Goal: Task Accomplishment & Management: Manage account settings

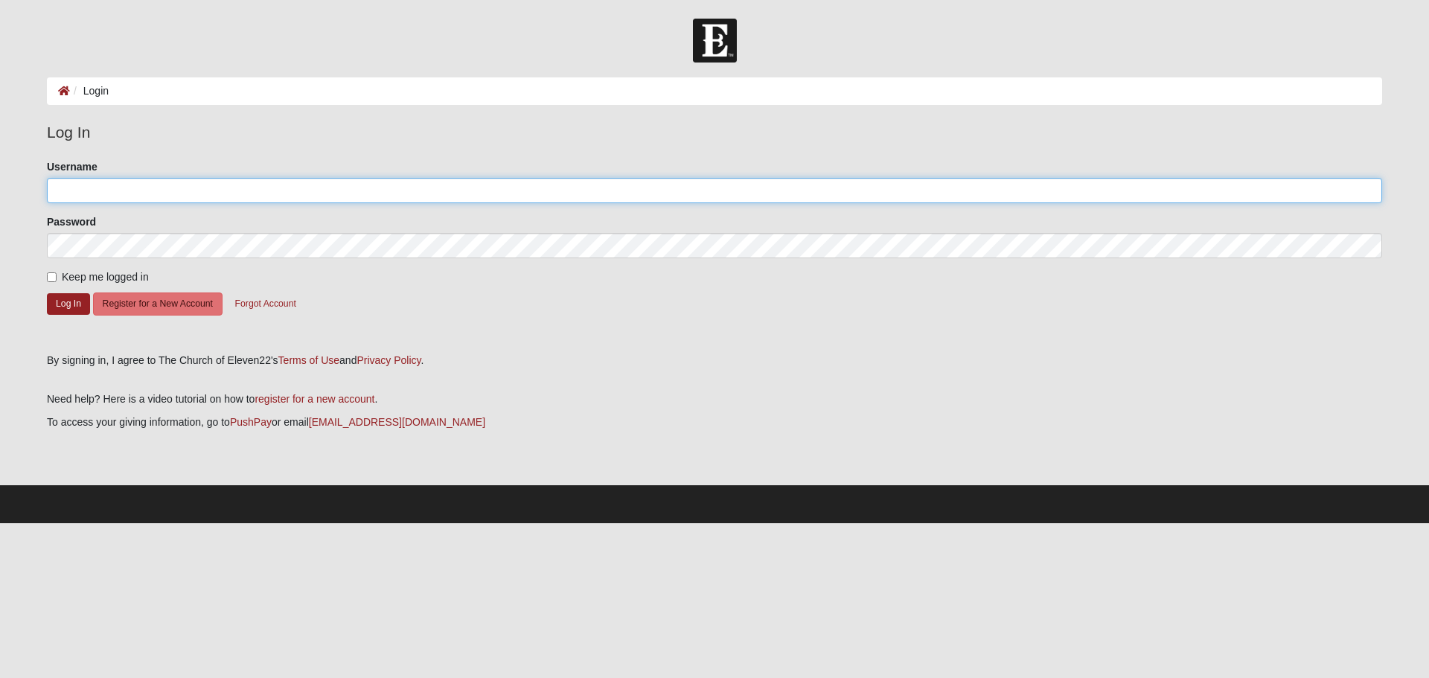
click at [85, 193] on input "Username" at bounding box center [714, 190] width 1335 height 25
type input "[EMAIL_ADDRESS][DOMAIN_NAME]"
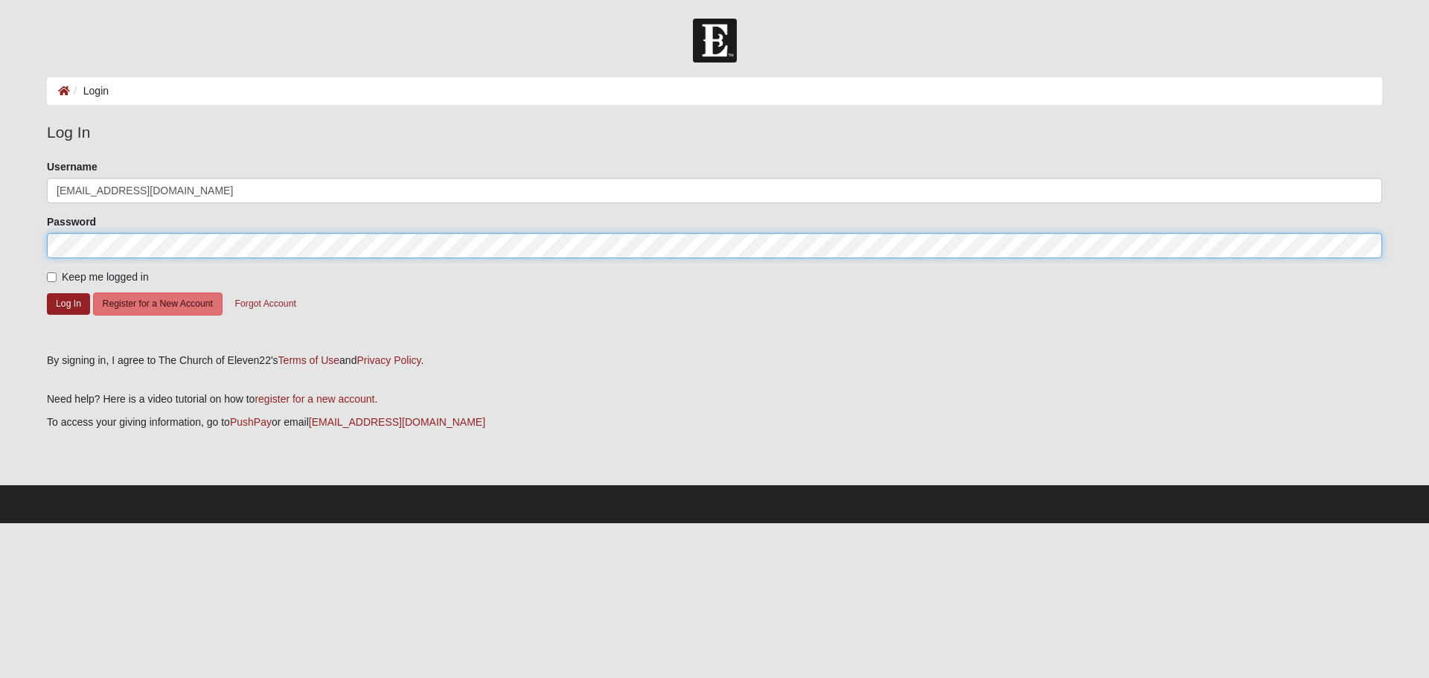
click at [47, 293] on button "Log In" at bounding box center [68, 304] width 43 height 22
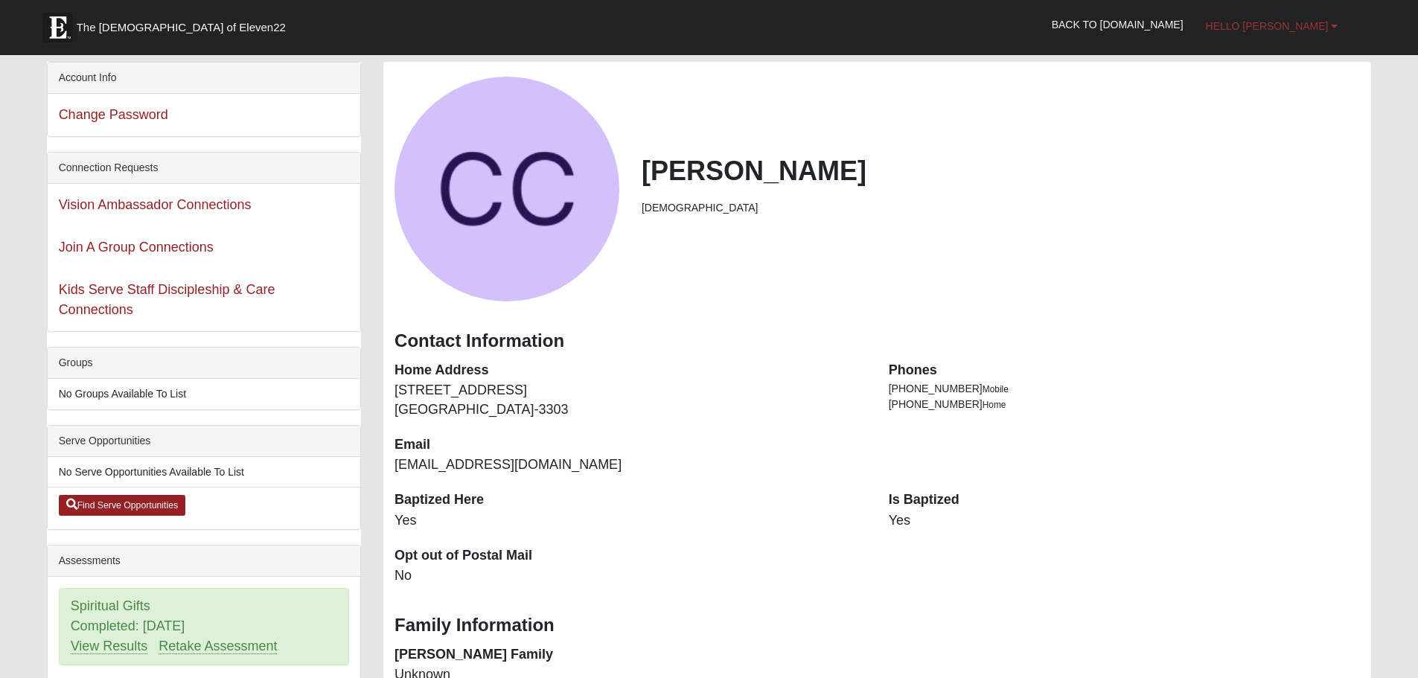
click at [1296, 25] on span "Hello [PERSON_NAME]" at bounding box center [1267, 26] width 123 height 12
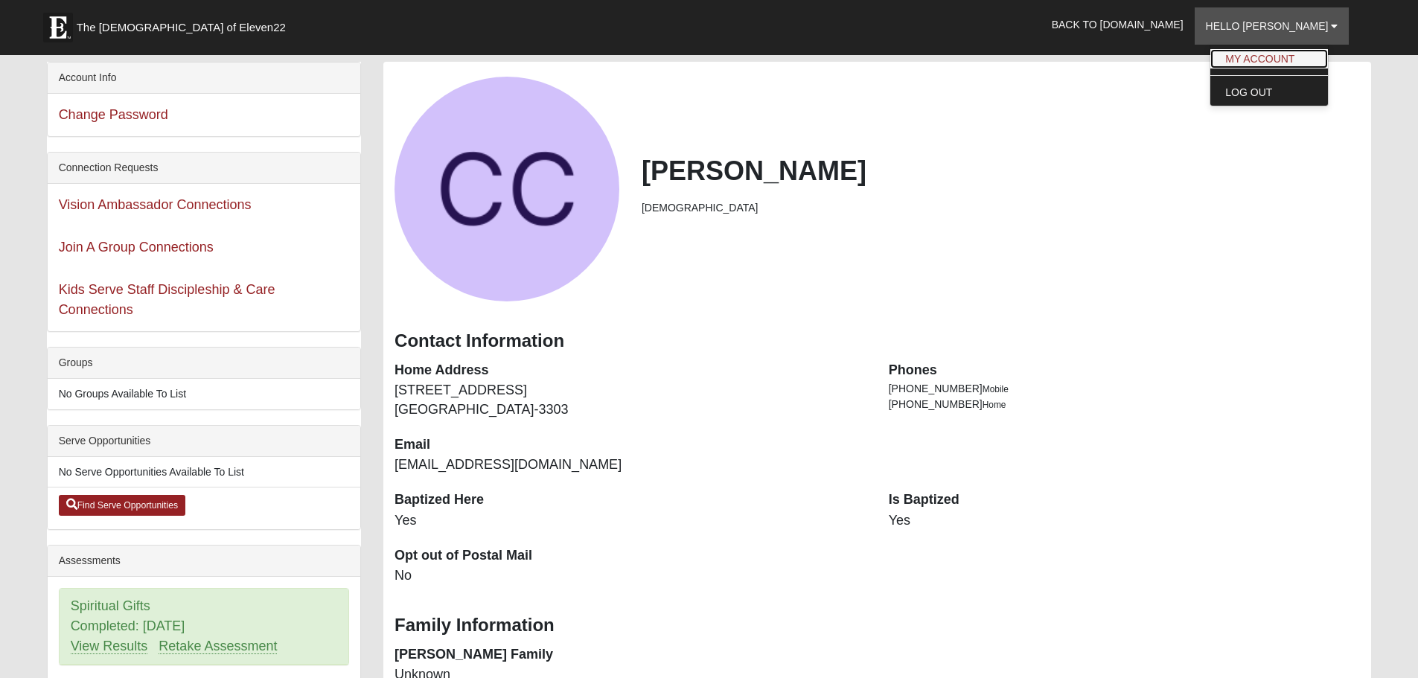
click at [1288, 54] on link "My Account" at bounding box center [1269, 58] width 118 height 19
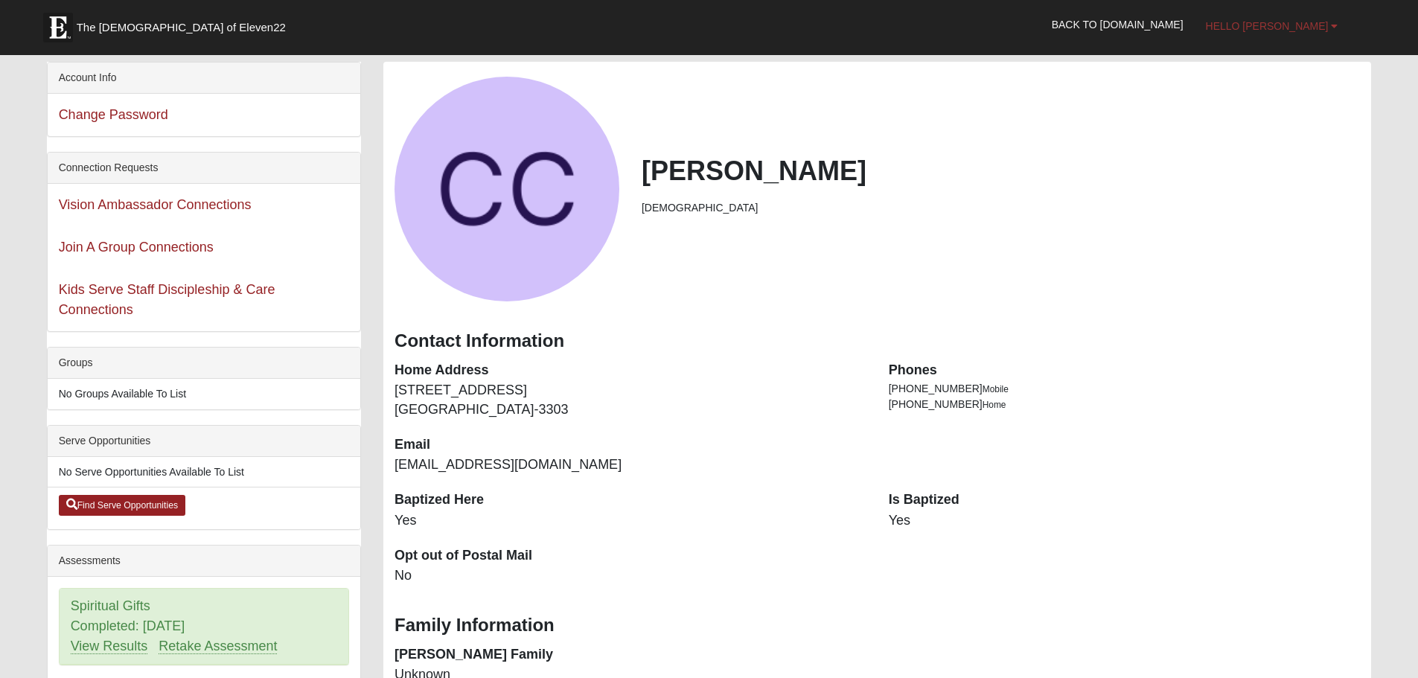
click at [1334, 25] on b at bounding box center [1334, 26] width 7 height 10
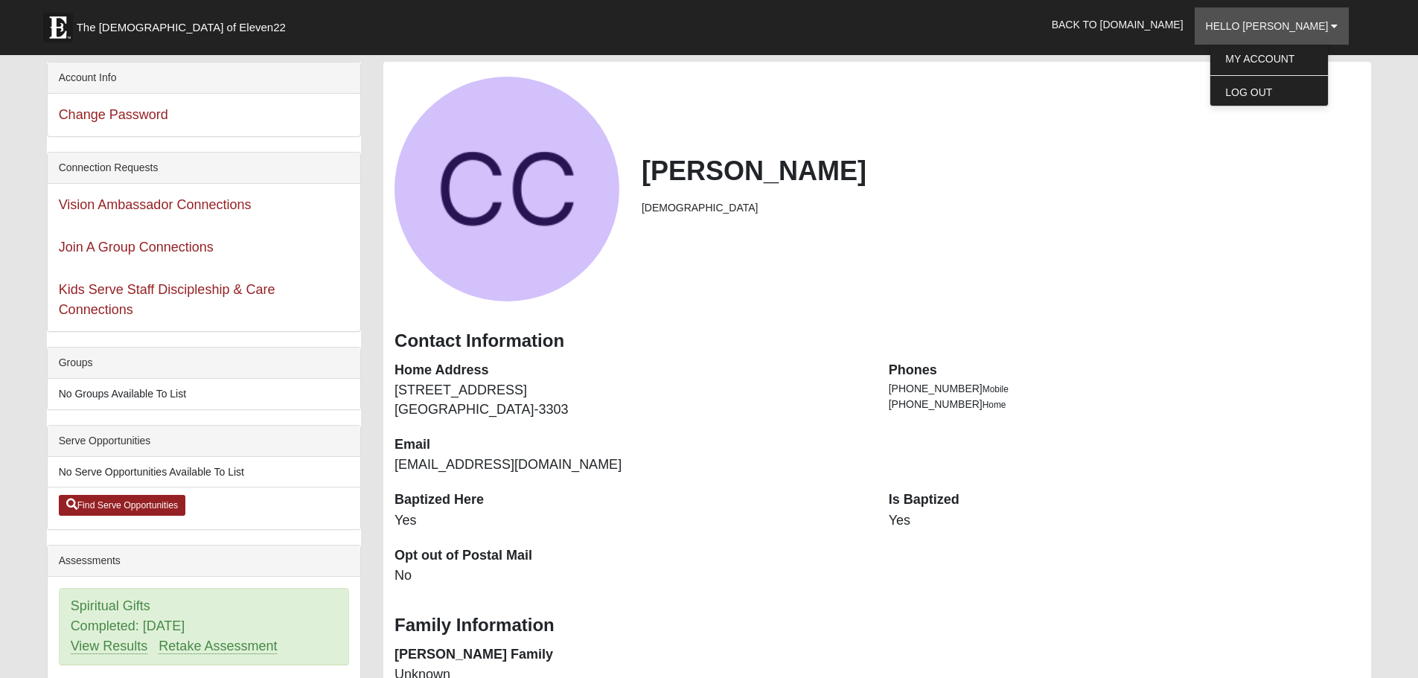
click at [1042, 155] on h2 "[PERSON_NAME]" at bounding box center [1001, 171] width 718 height 32
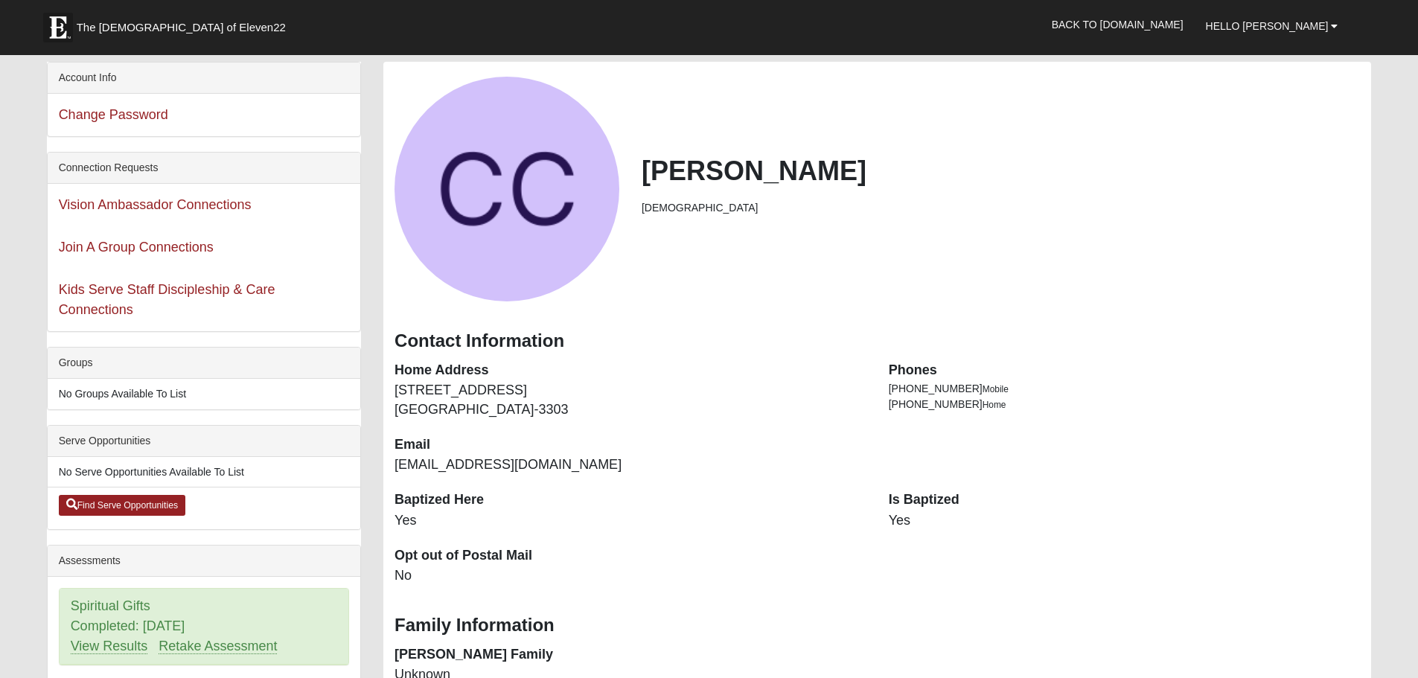
click at [87, 80] on div "Account Info" at bounding box center [204, 78] width 313 height 31
click at [76, 77] on div "Account Info" at bounding box center [204, 78] width 313 height 31
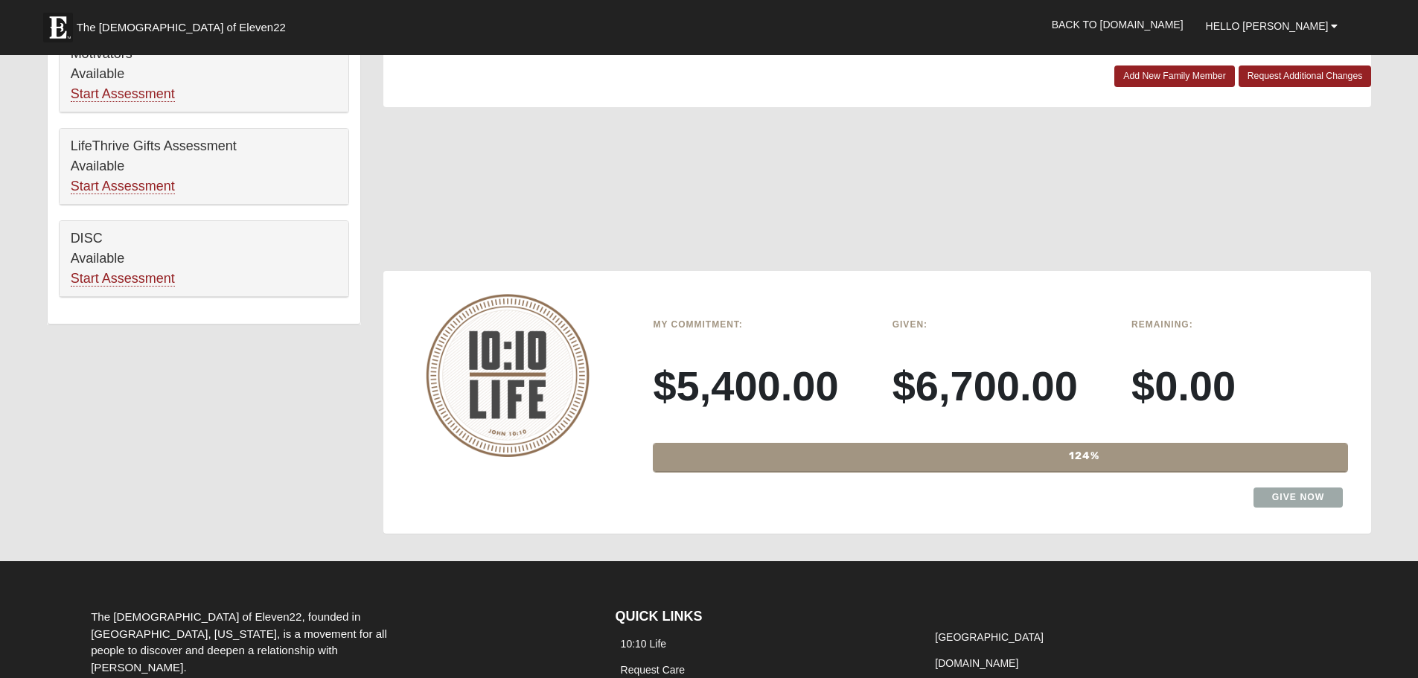
scroll to position [789, 0]
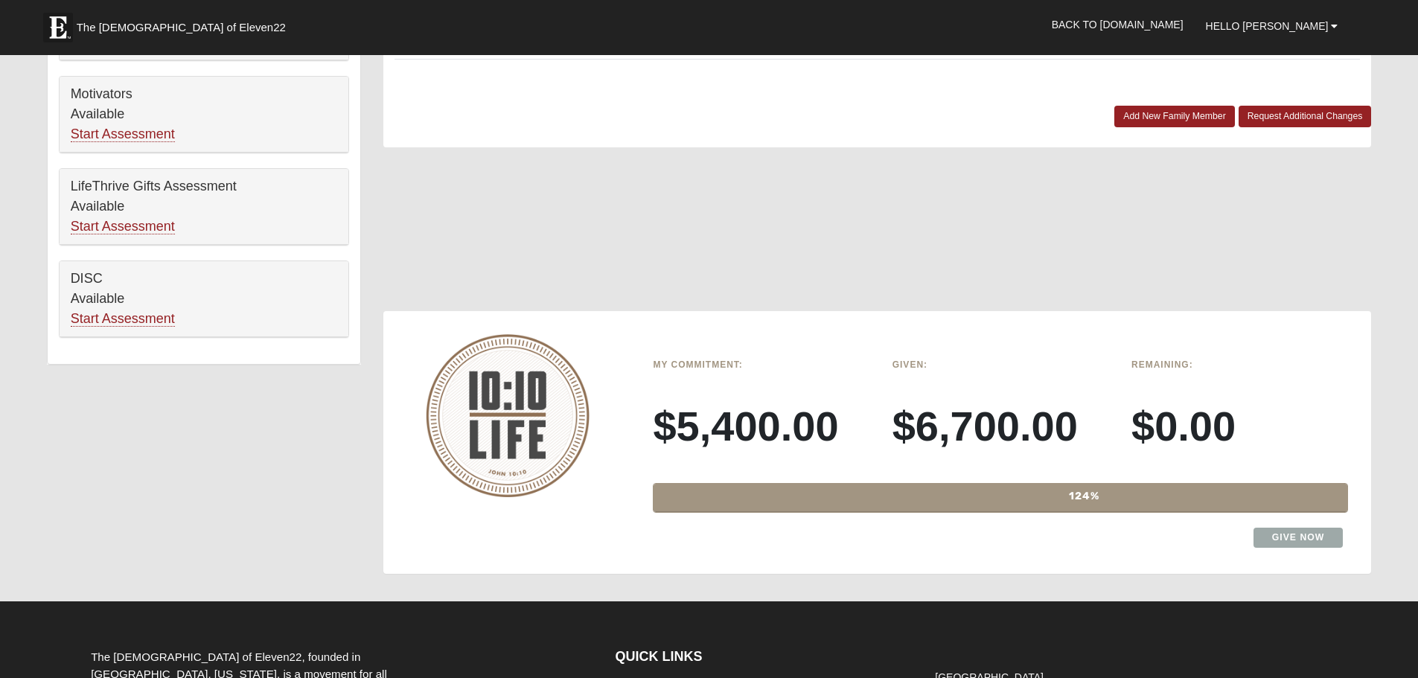
click at [537, 412] on img at bounding box center [508, 415] width 164 height 163
click at [919, 365] on h6 "Given:" at bounding box center [1000, 365] width 217 height 10
click at [1176, 365] on h6 "Remaining:" at bounding box center [1239, 365] width 217 height 10
click at [884, 496] on div "124%" at bounding box center [1084, 498] width 860 height 28
click at [459, 424] on img at bounding box center [508, 415] width 164 height 163
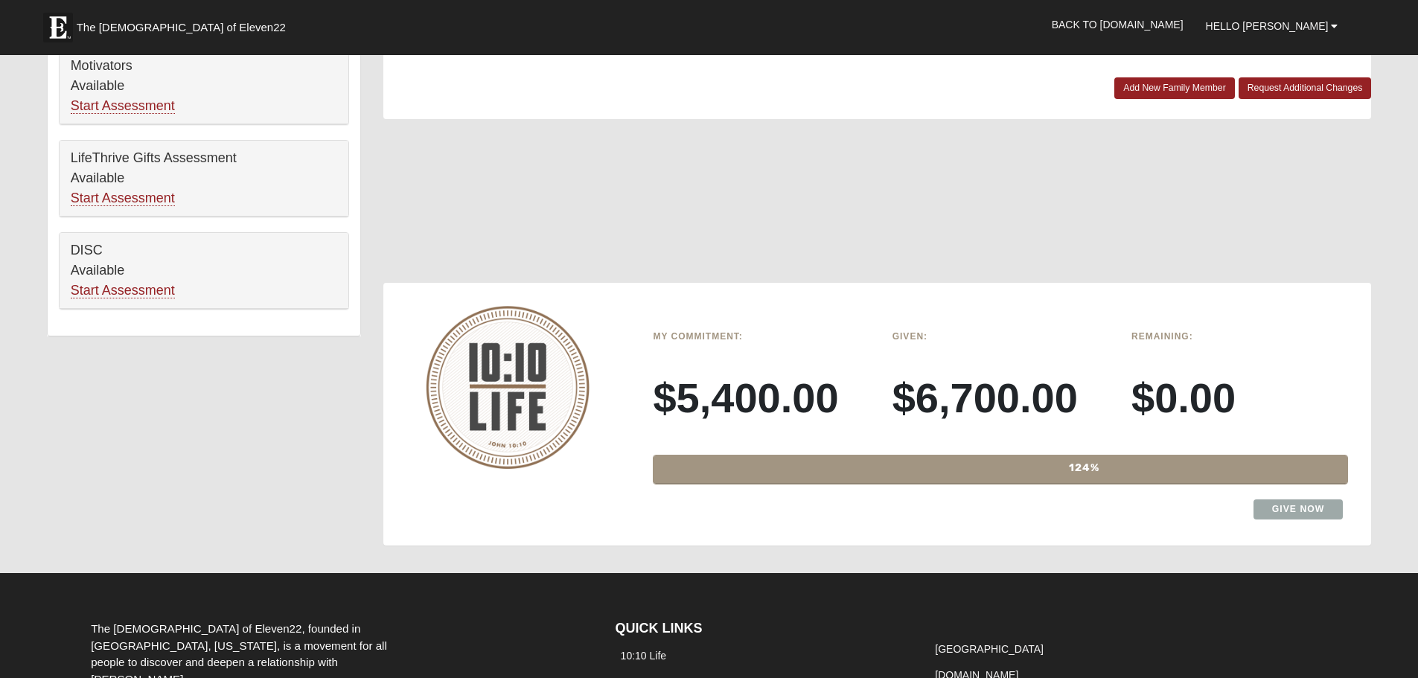
scroll to position [819, 0]
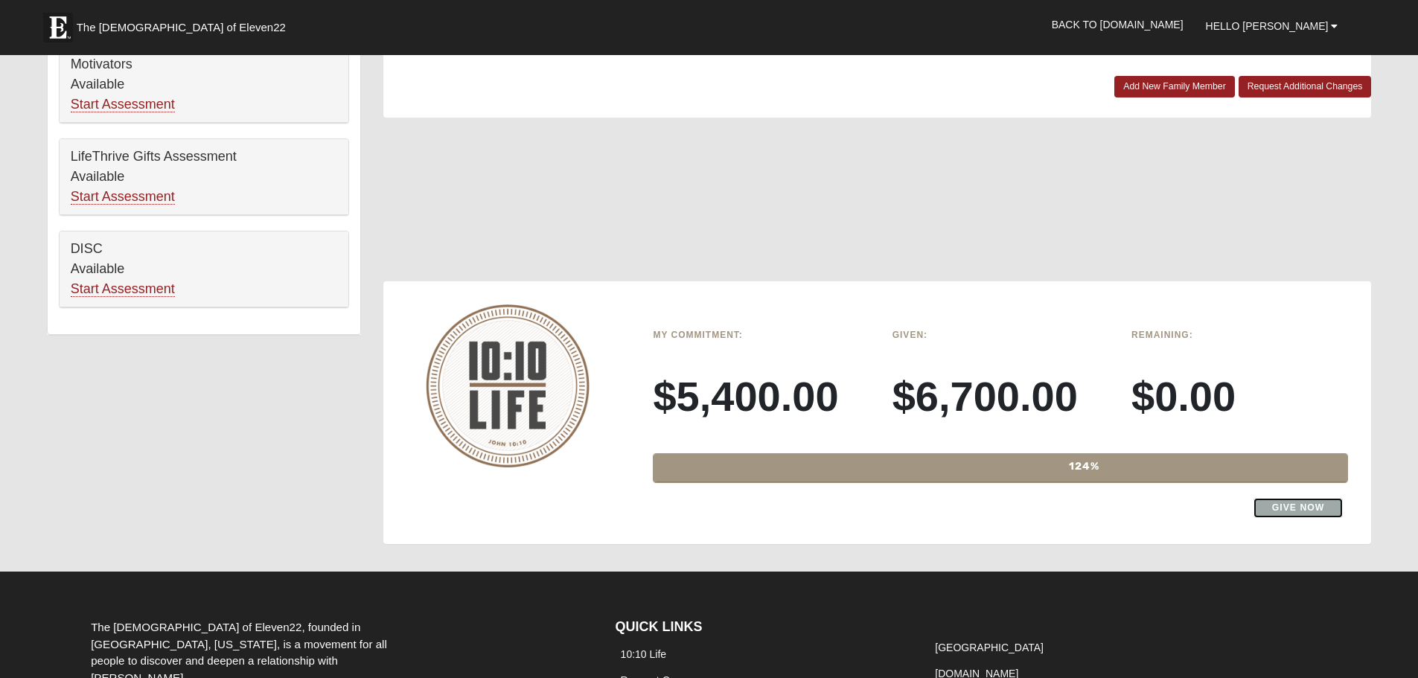
click at [1317, 508] on link "Give Now" at bounding box center [1298, 508] width 90 height 20
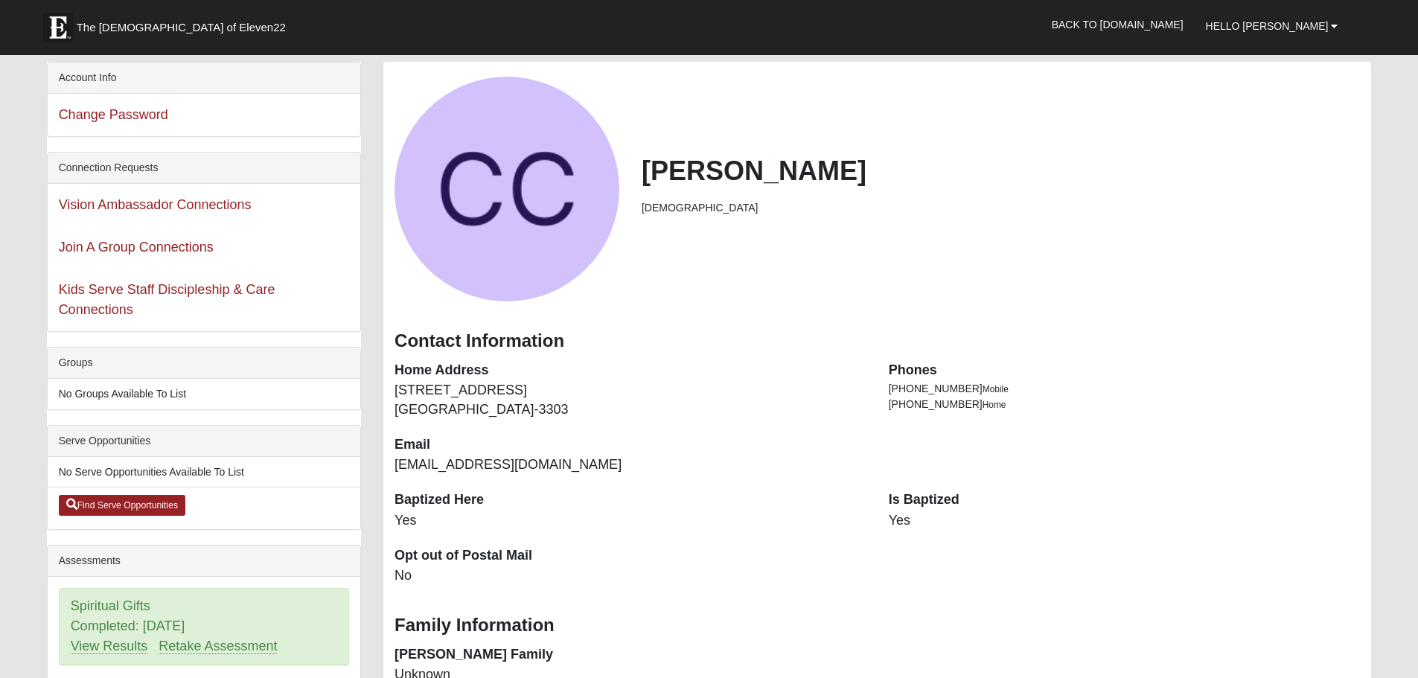
click at [144, 75] on div "Account Info" at bounding box center [204, 78] width 313 height 31
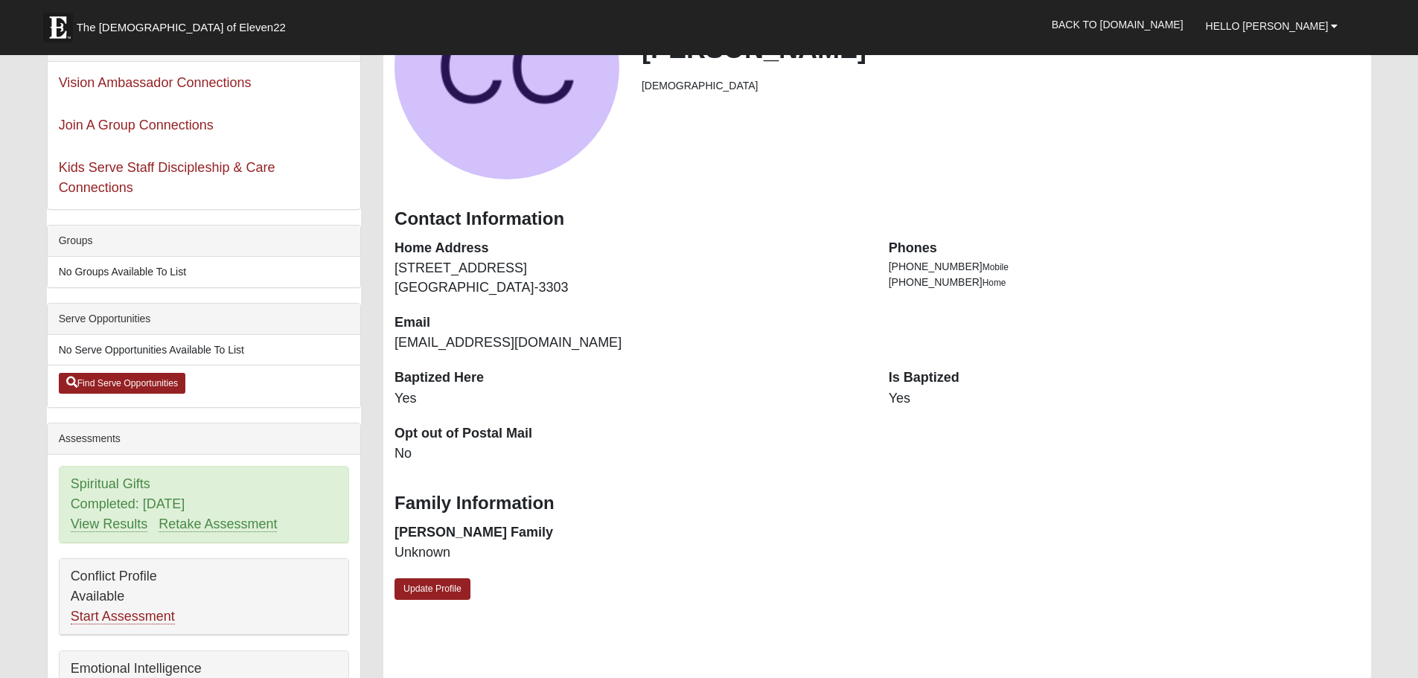
scroll to position [149, 0]
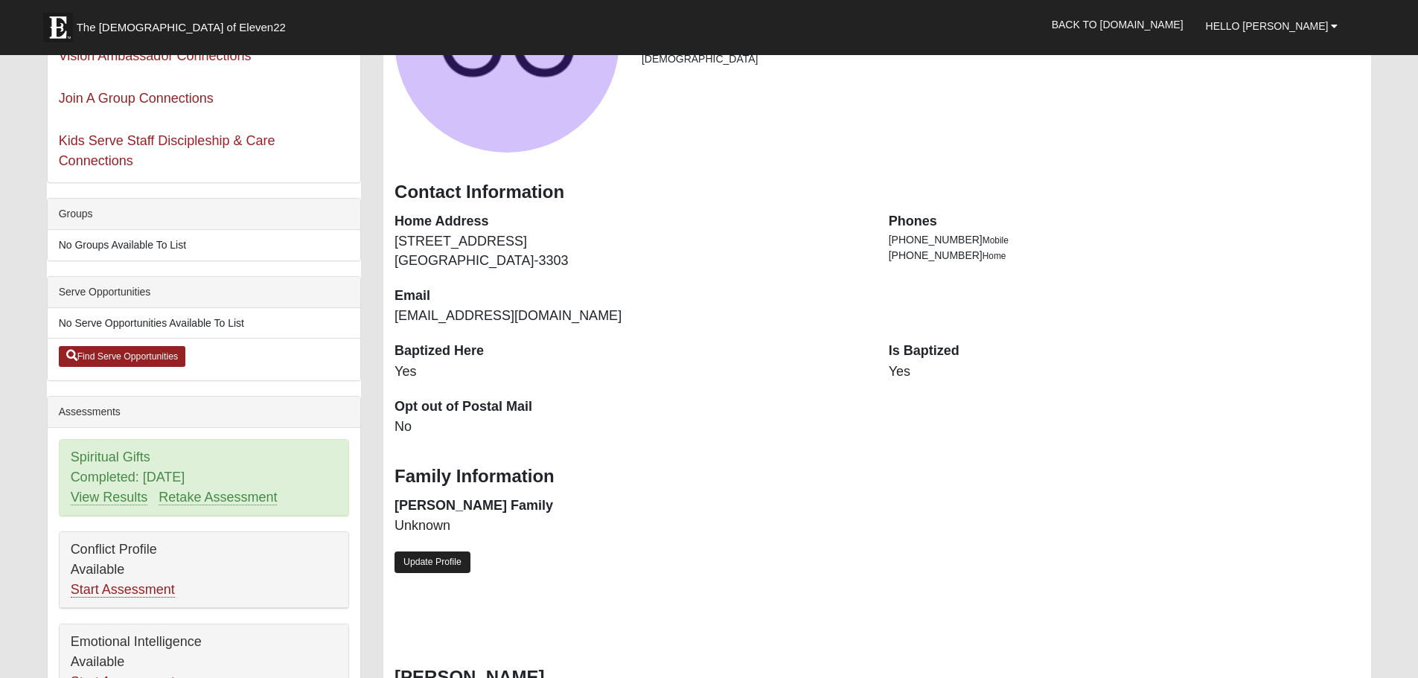
click at [438, 558] on link "Update Profile" at bounding box center [433, 563] width 76 height 22
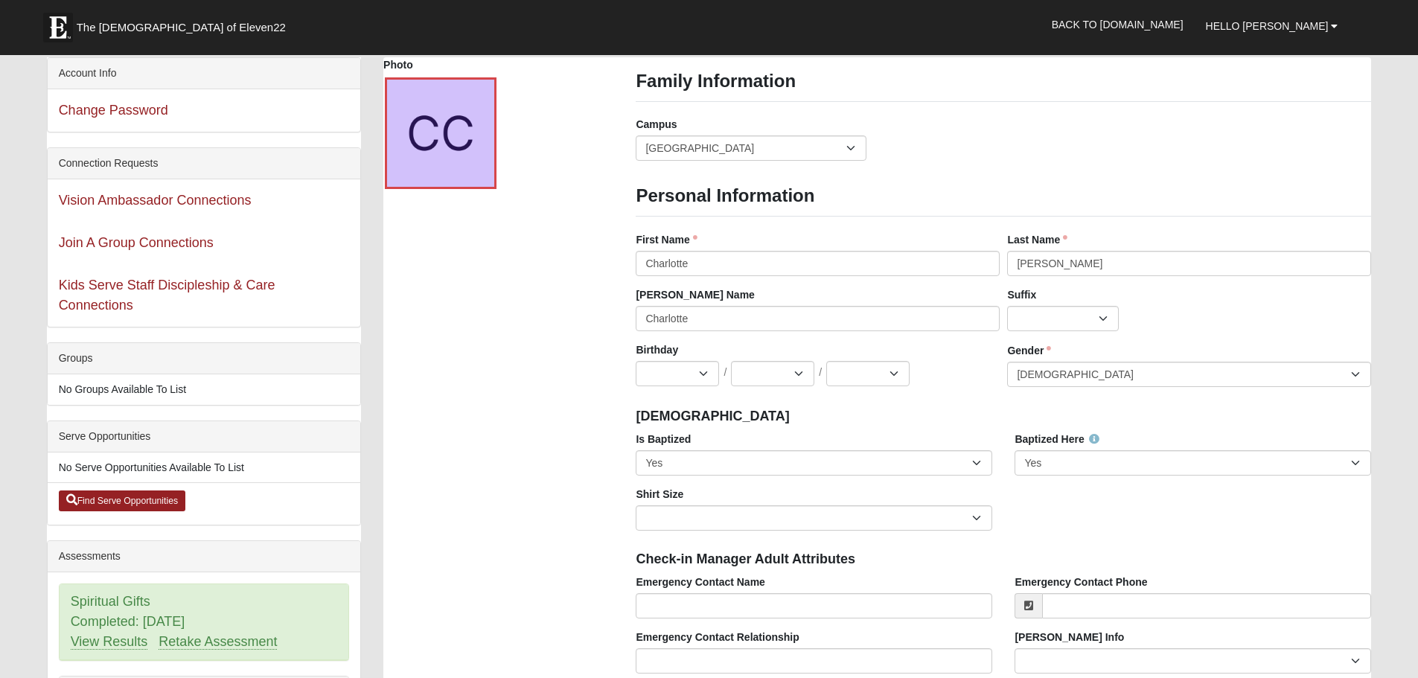
scroll to position [0, 0]
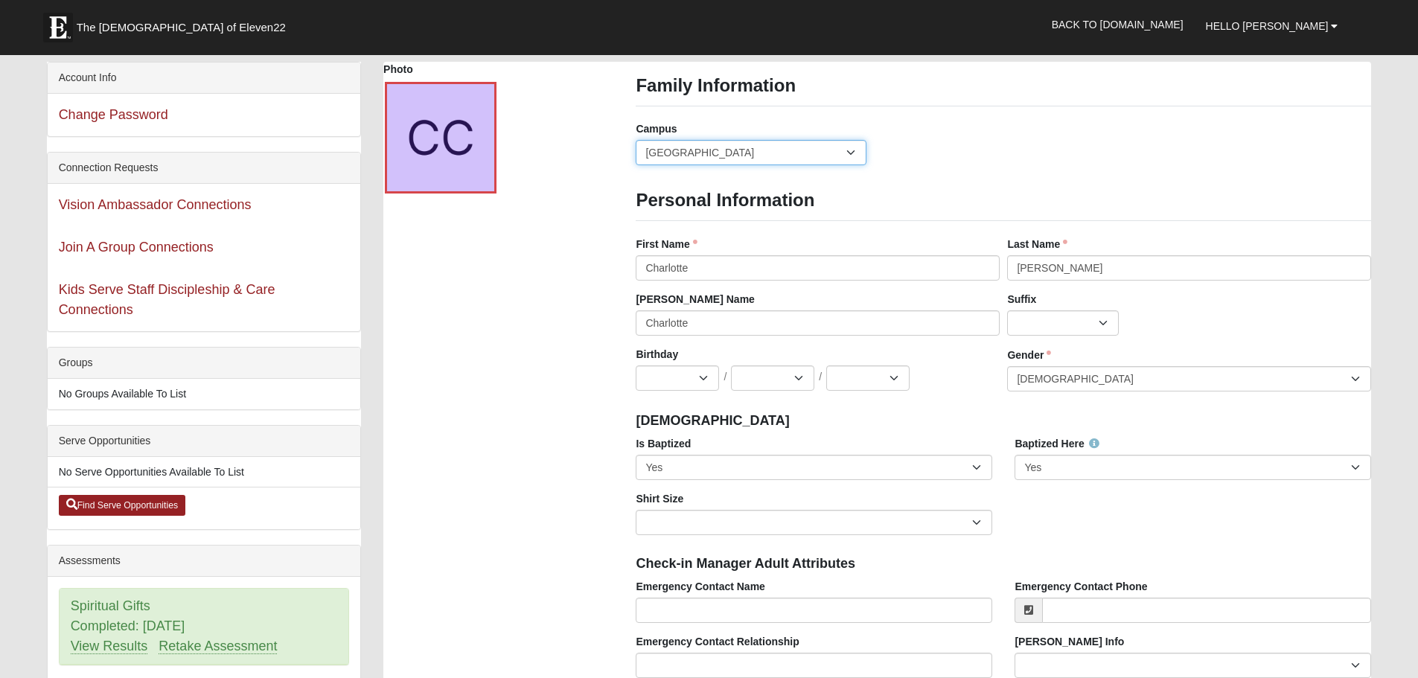
click at [849, 151] on select "Arlington Baymeadows Eleven22 Online Fleming Island Jesup Mandarin North Jax Or…" at bounding box center [751, 152] width 230 height 25
select select "3"
click at [636, 140] on select "Arlington Baymeadows Eleven22 Online Fleming Island Jesup Mandarin North Jax Or…" at bounding box center [751, 152] width 230 height 25
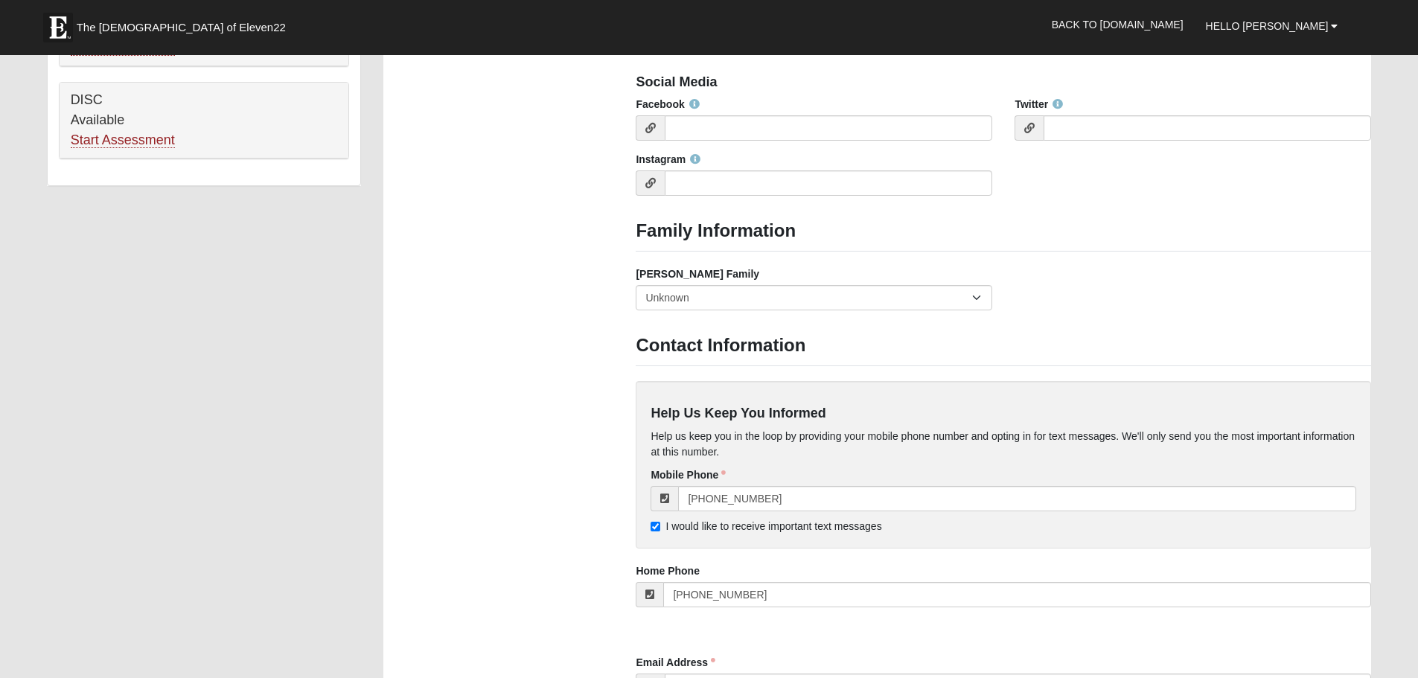
scroll to position [1042, 0]
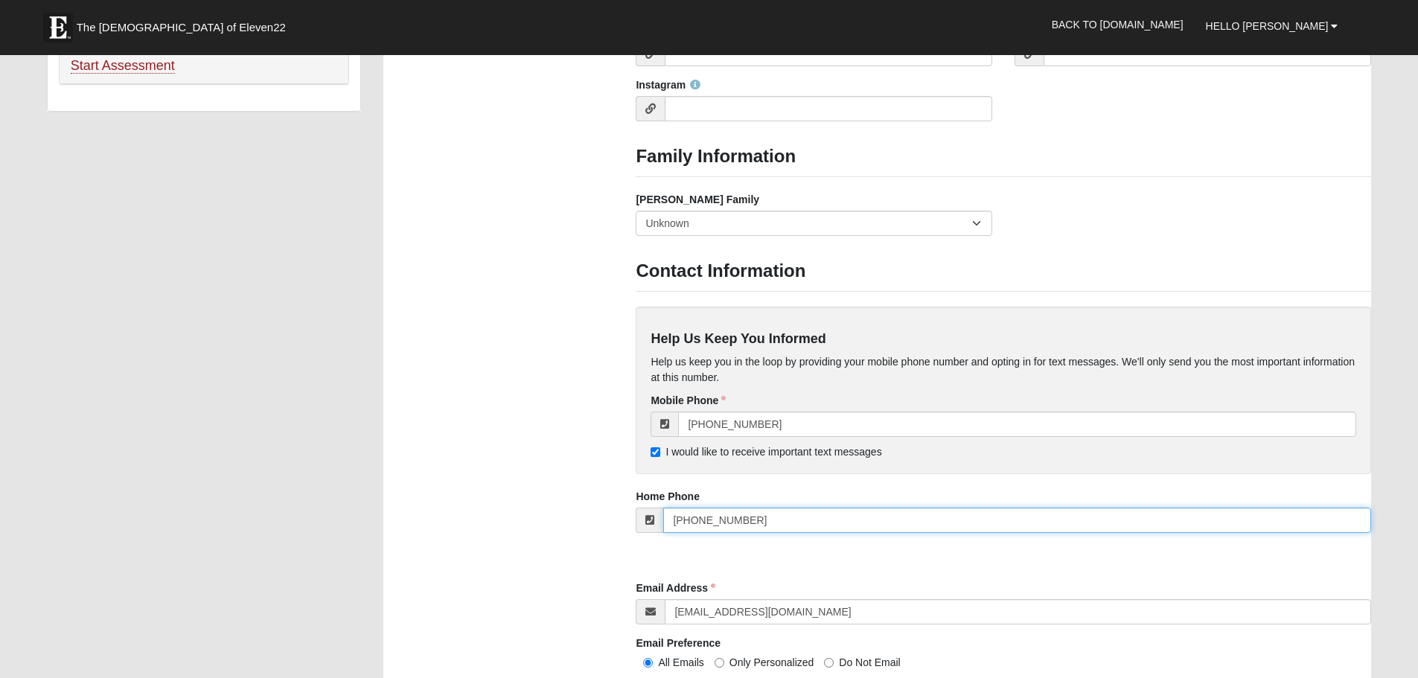
click at [749, 520] on input "[PHONE_NUMBER]" at bounding box center [1017, 520] width 708 height 25
type input "("
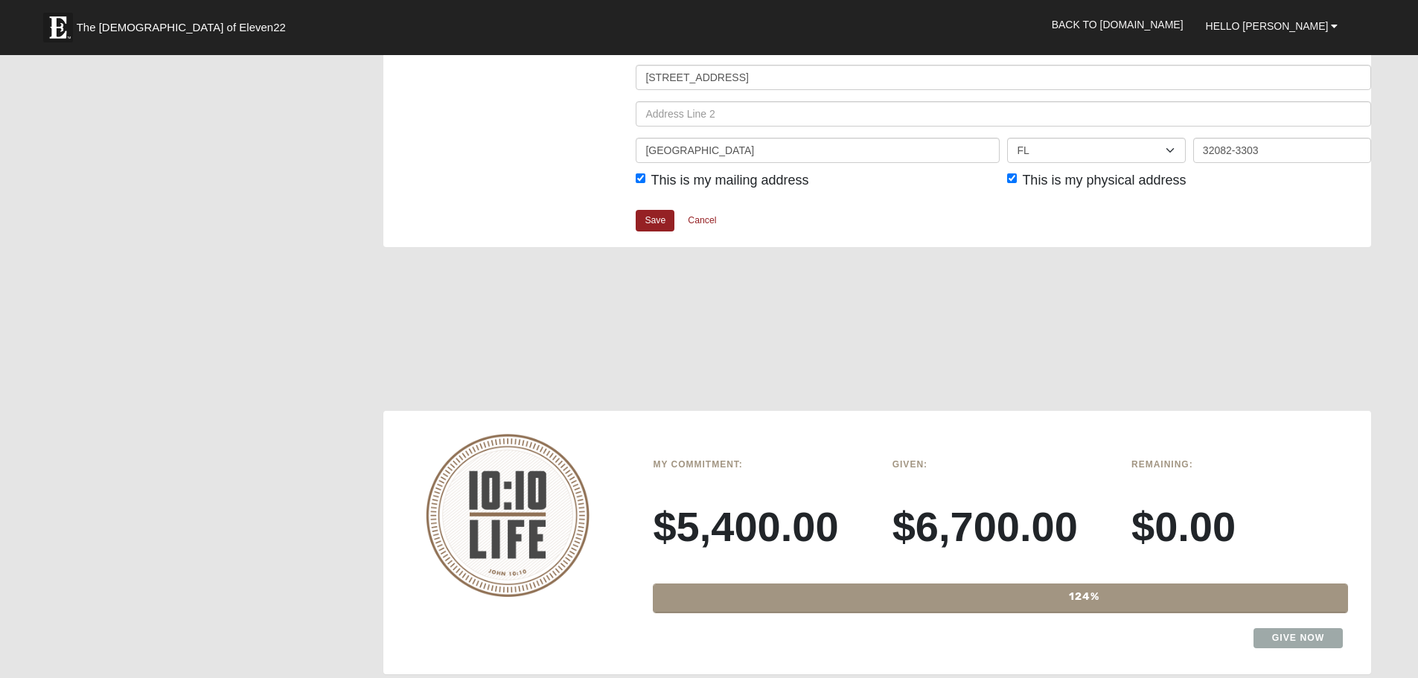
scroll to position [1861, 0]
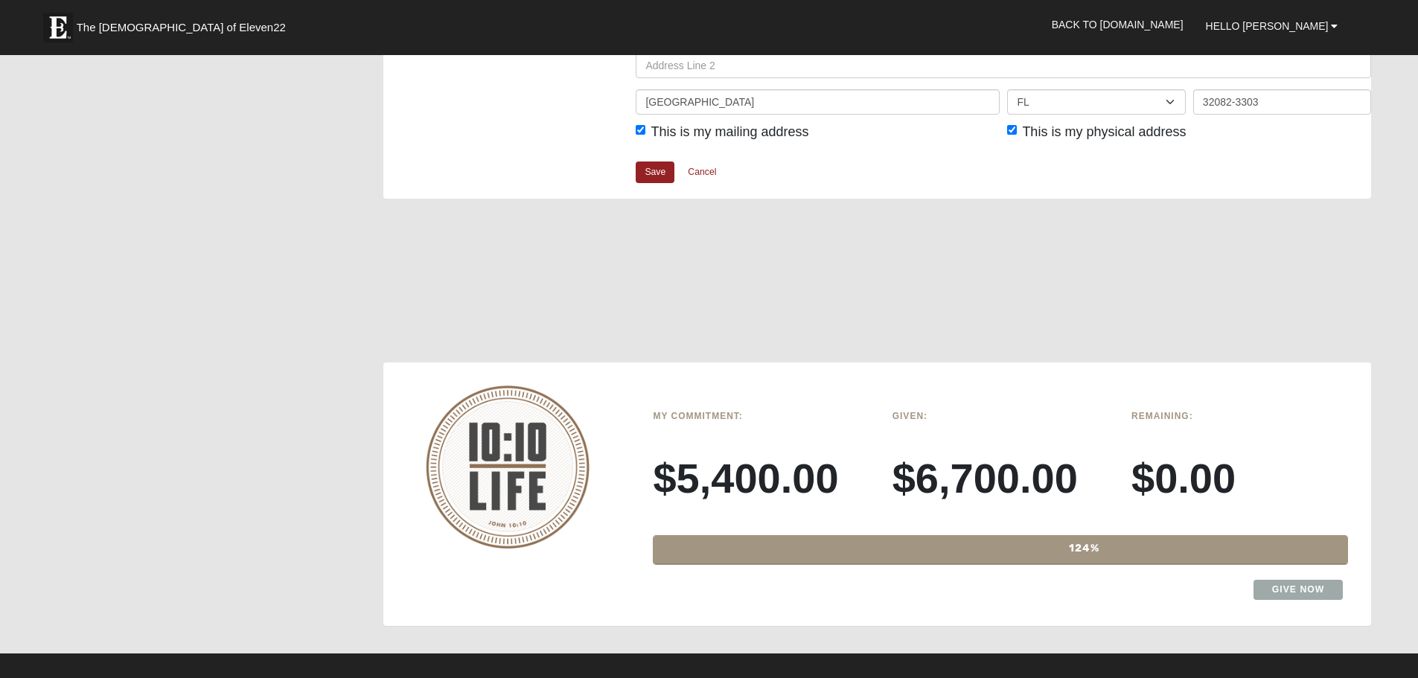
click at [531, 435] on img at bounding box center [508, 467] width 164 height 163
click at [706, 414] on h6 "My Commitment:" at bounding box center [761, 416] width 217 height 10
click at [914, 414] on h6 "Given:" at bounding box center [1000, 416] width 217 height 10
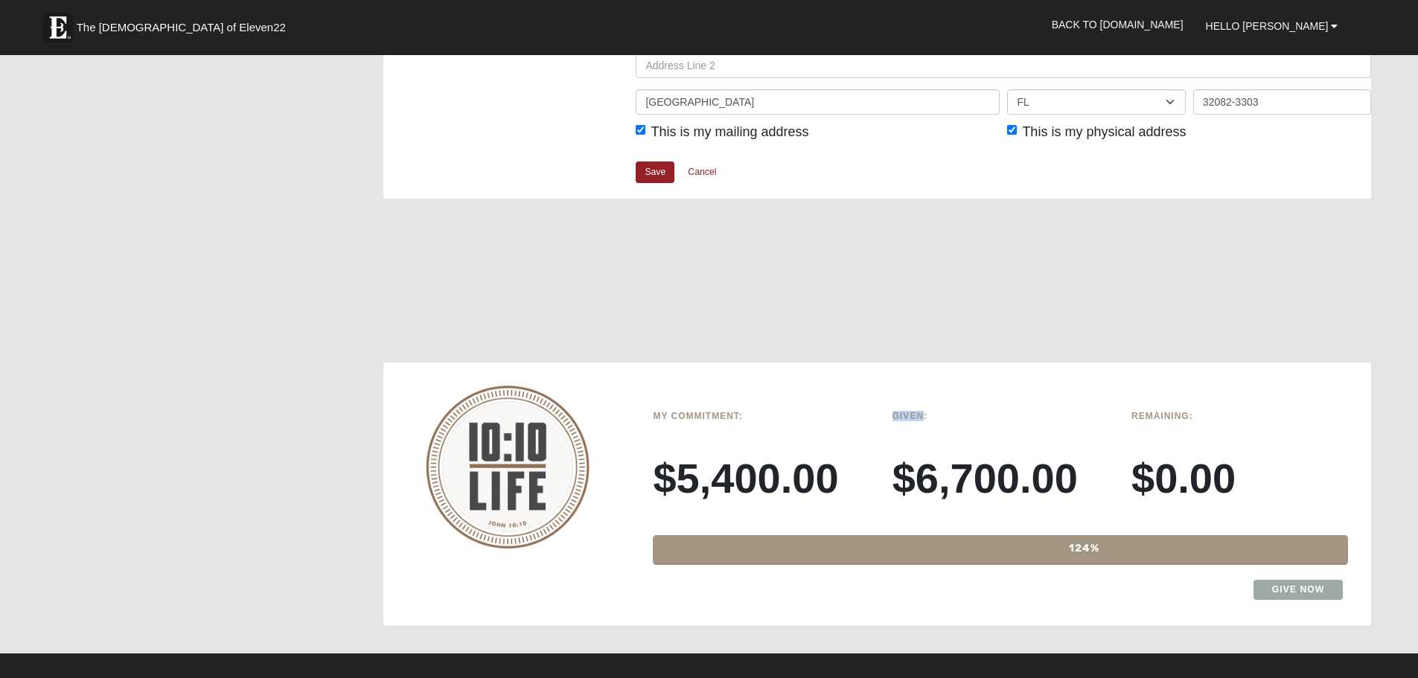
click at [914, 414] on h6 "Given:" at bounding box center [1000, 416] width 217 height 10
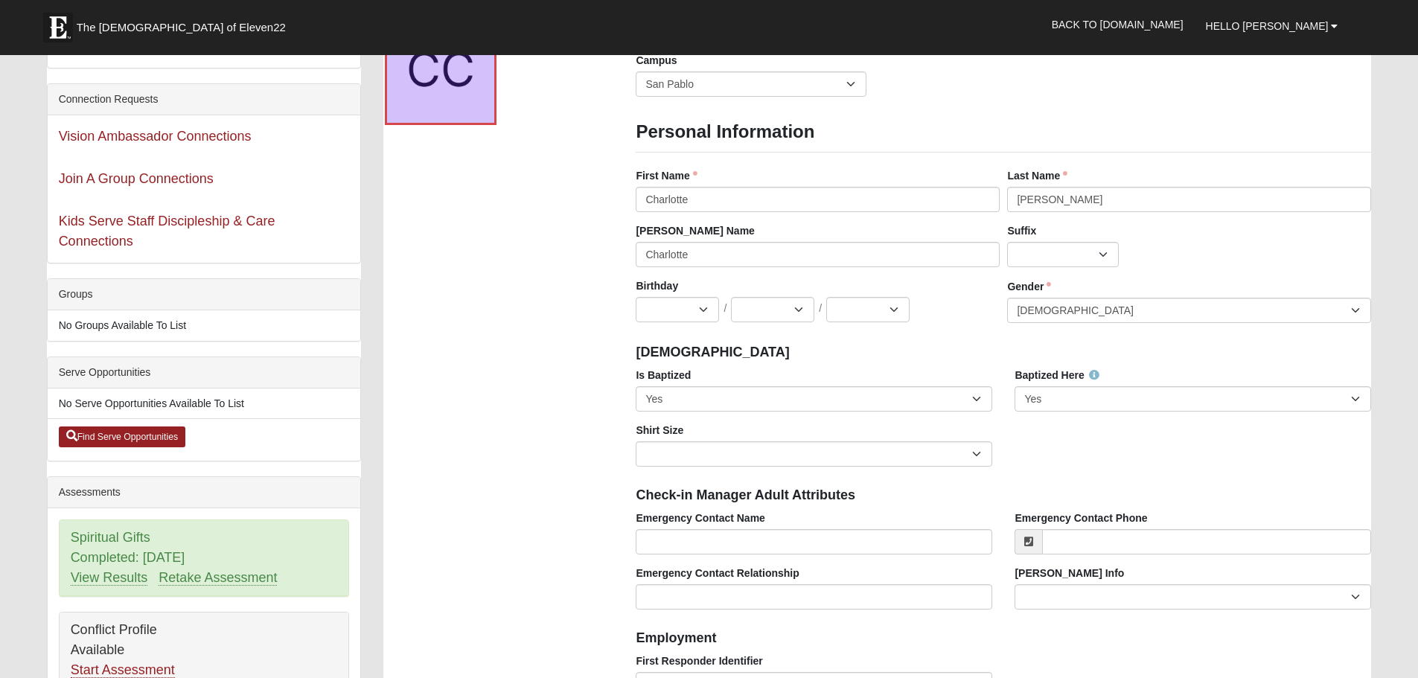
scroll to position [0, 0]
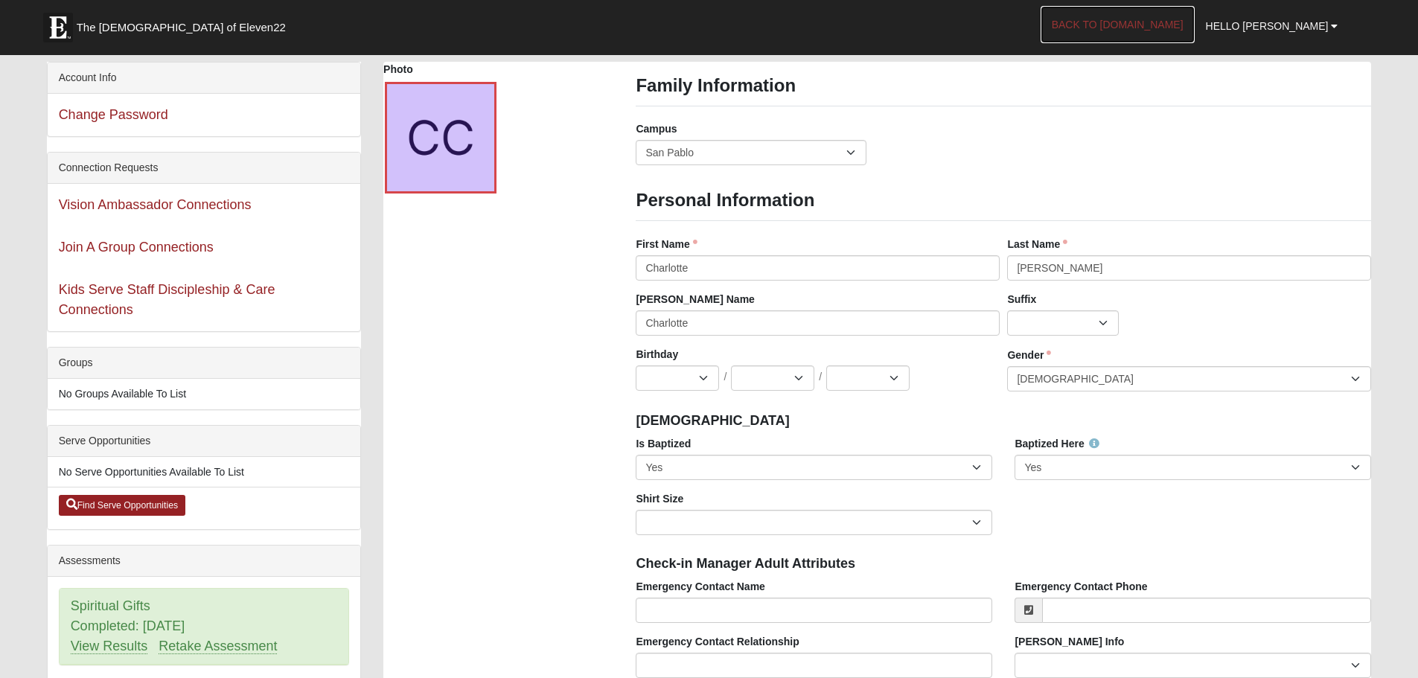
click at [1163, 22] on link "Back to [DOMAIN_NAME]" at bounding box center [1118, 24] width 154 height 37
